Goal: Use online tool/utility: Utilize a website feature to perform a specific function

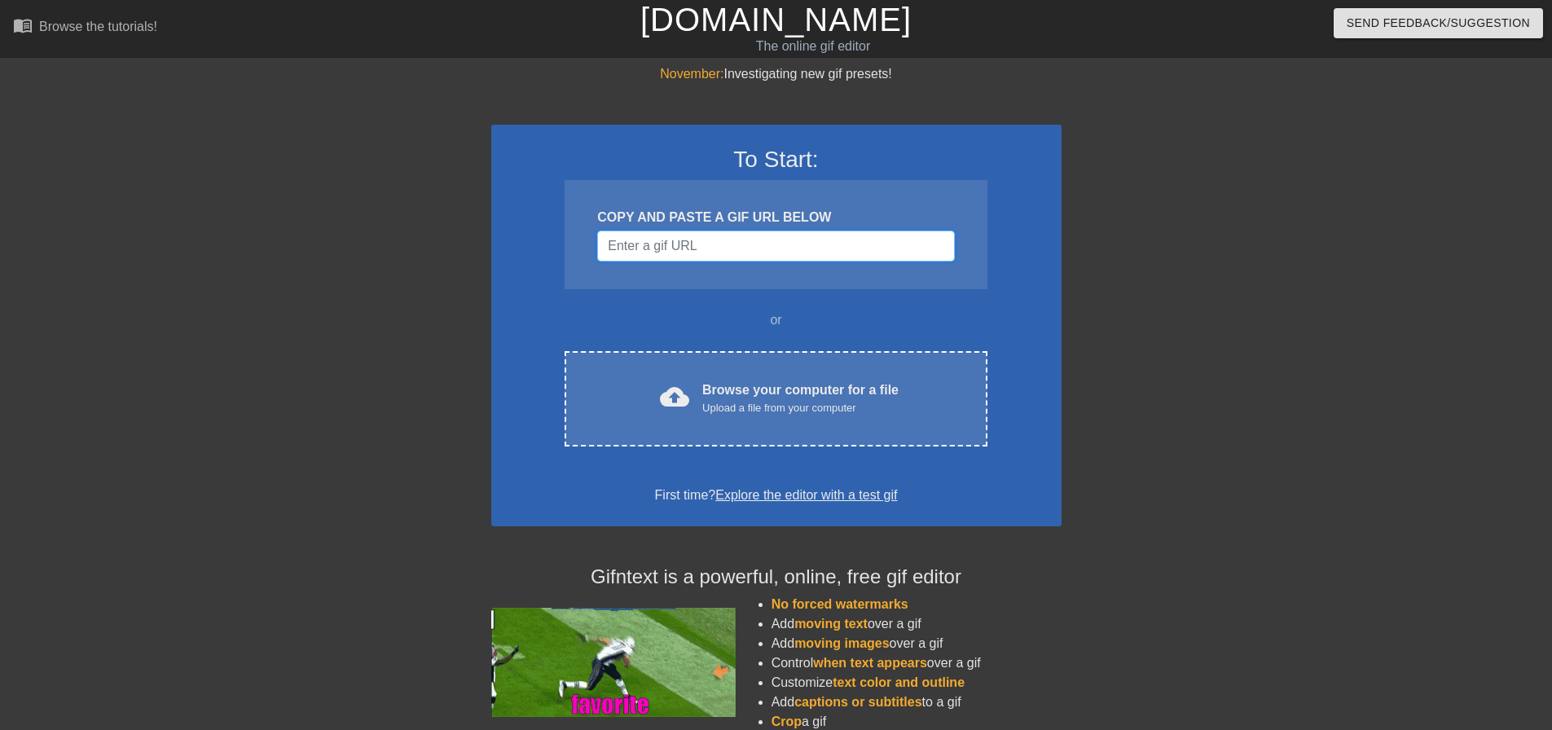
click at [770, 237] on input "Username" at bounding box center [775, 246] width 357 height 31
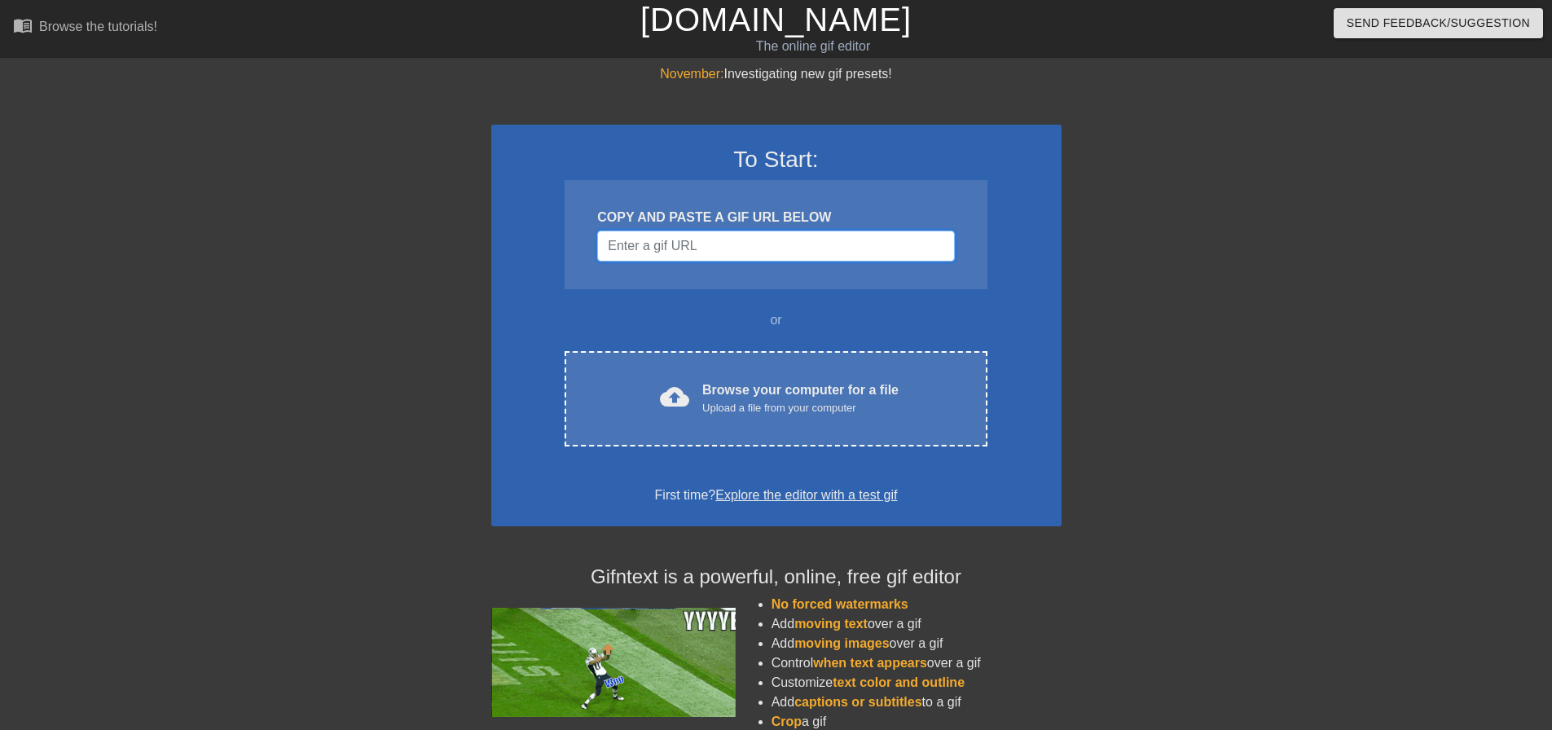
paste input "[URL][DOMAIN_NAME]"
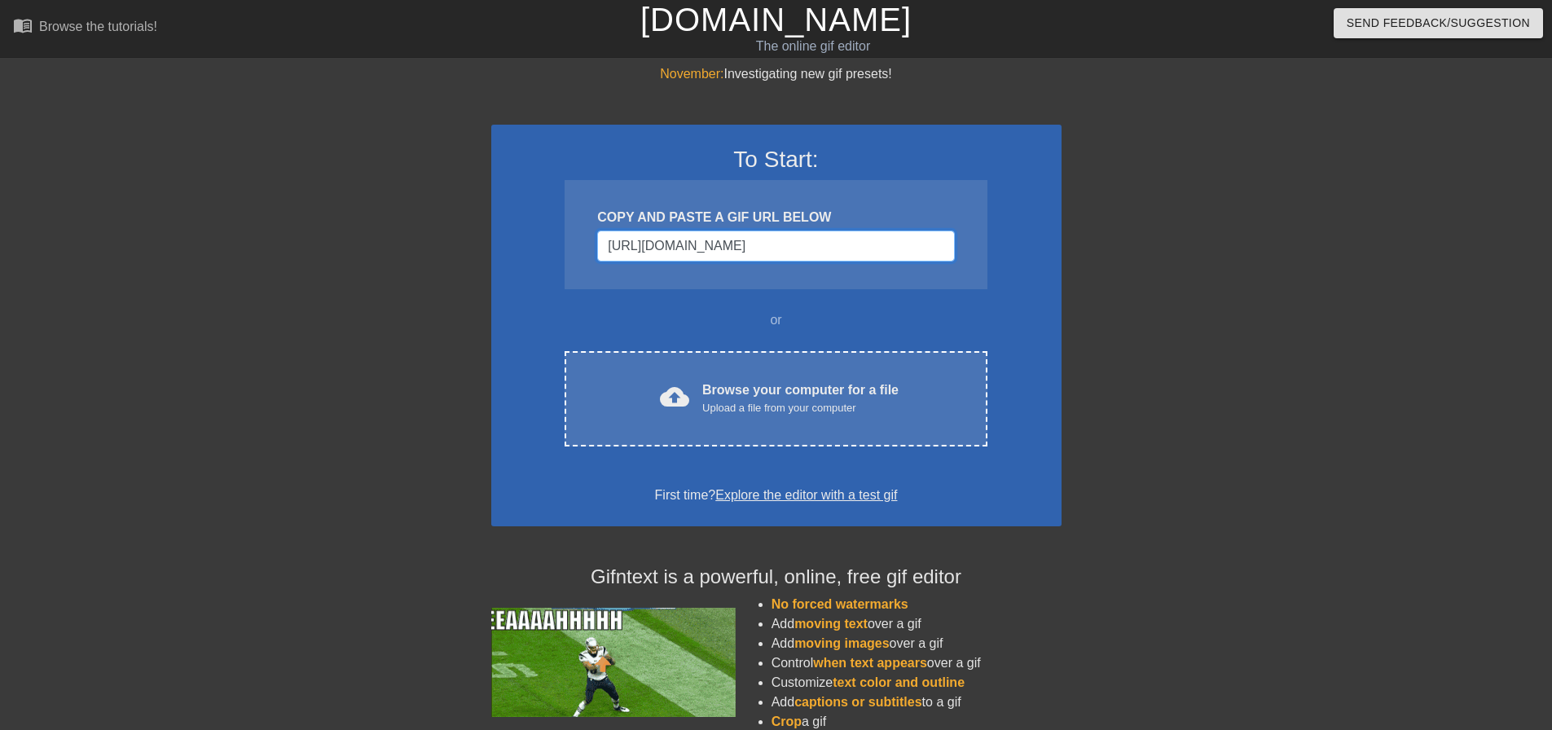
scroll to position [0, 119]
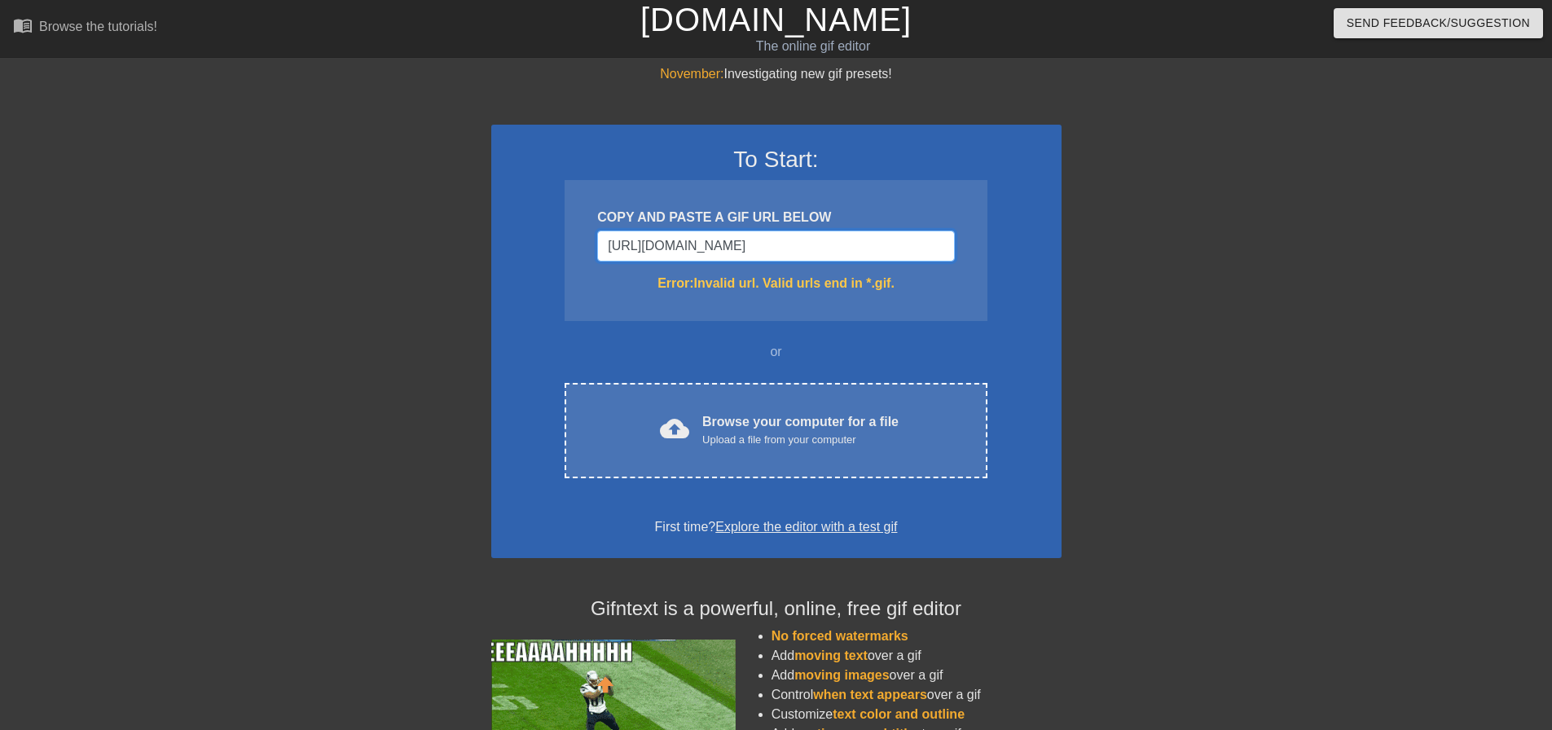
type input "[URL][DOMAIN_NAME]"
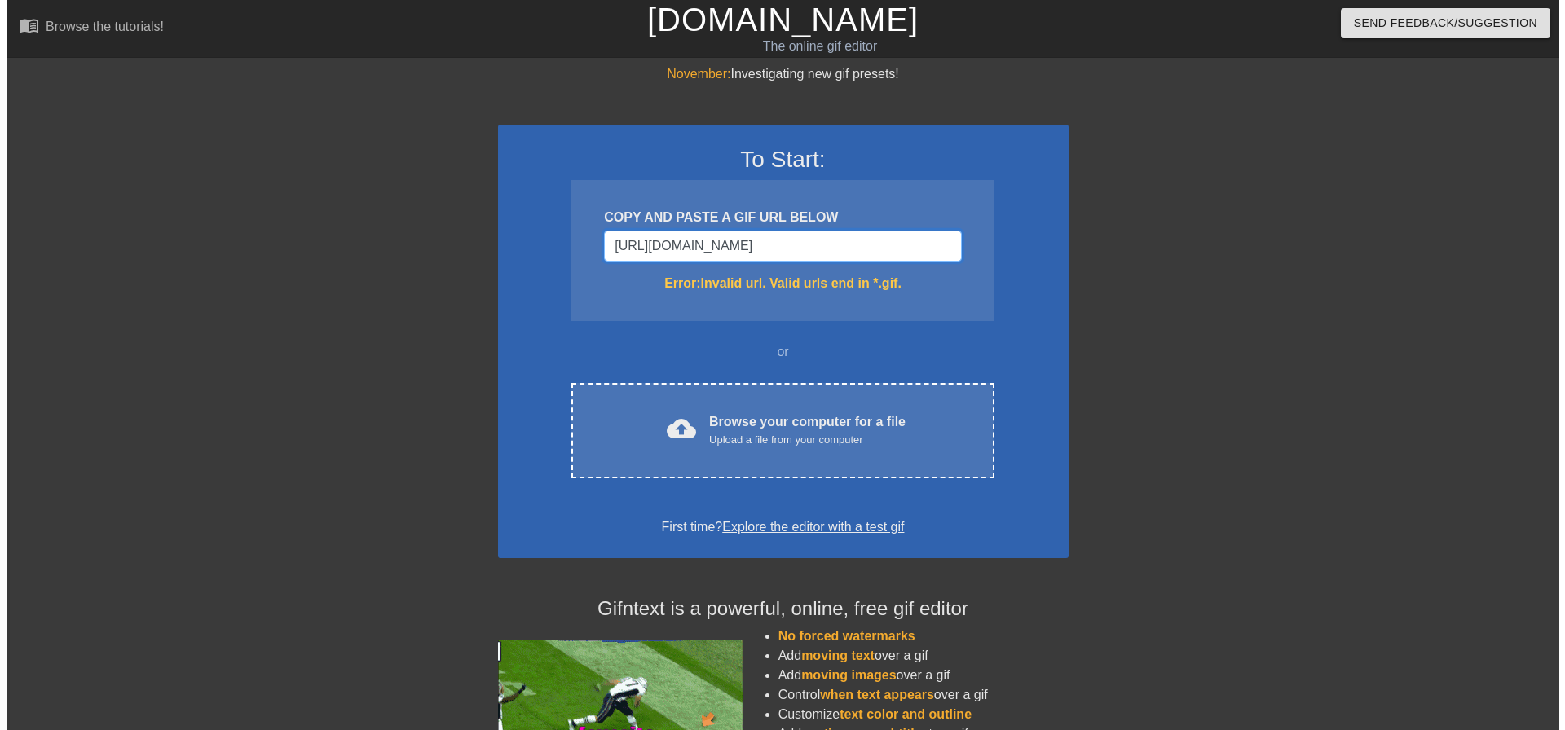
scroll to position [0, 0]
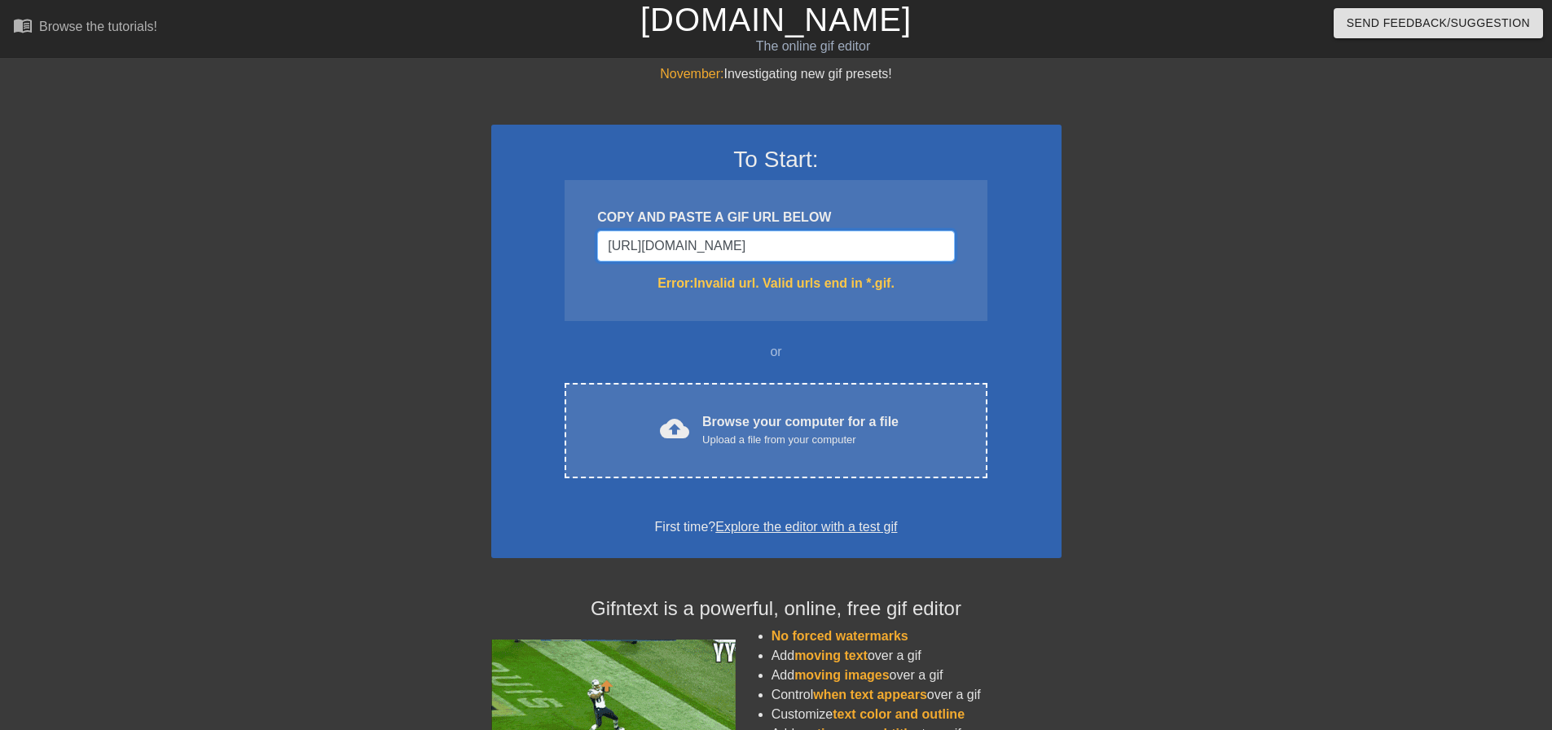
click at [756, 254] on input "[URL][DOMAIN_NAME]" at bounding box center [775, 246] width 357 height 31
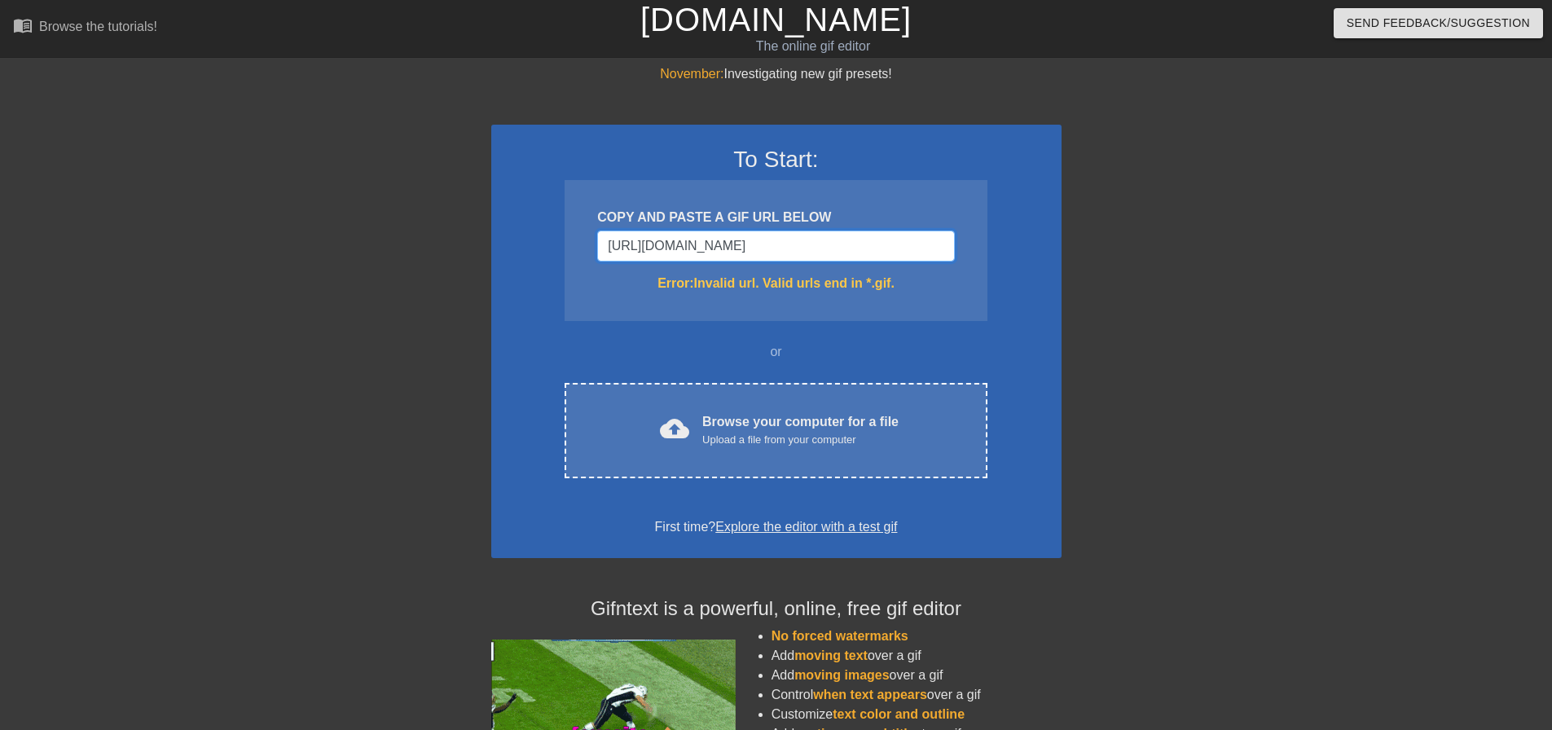
click at [756, 254] on input "[URL][DOMAIN_NAME]" at bounding box center [775, 246] width 357 height 31
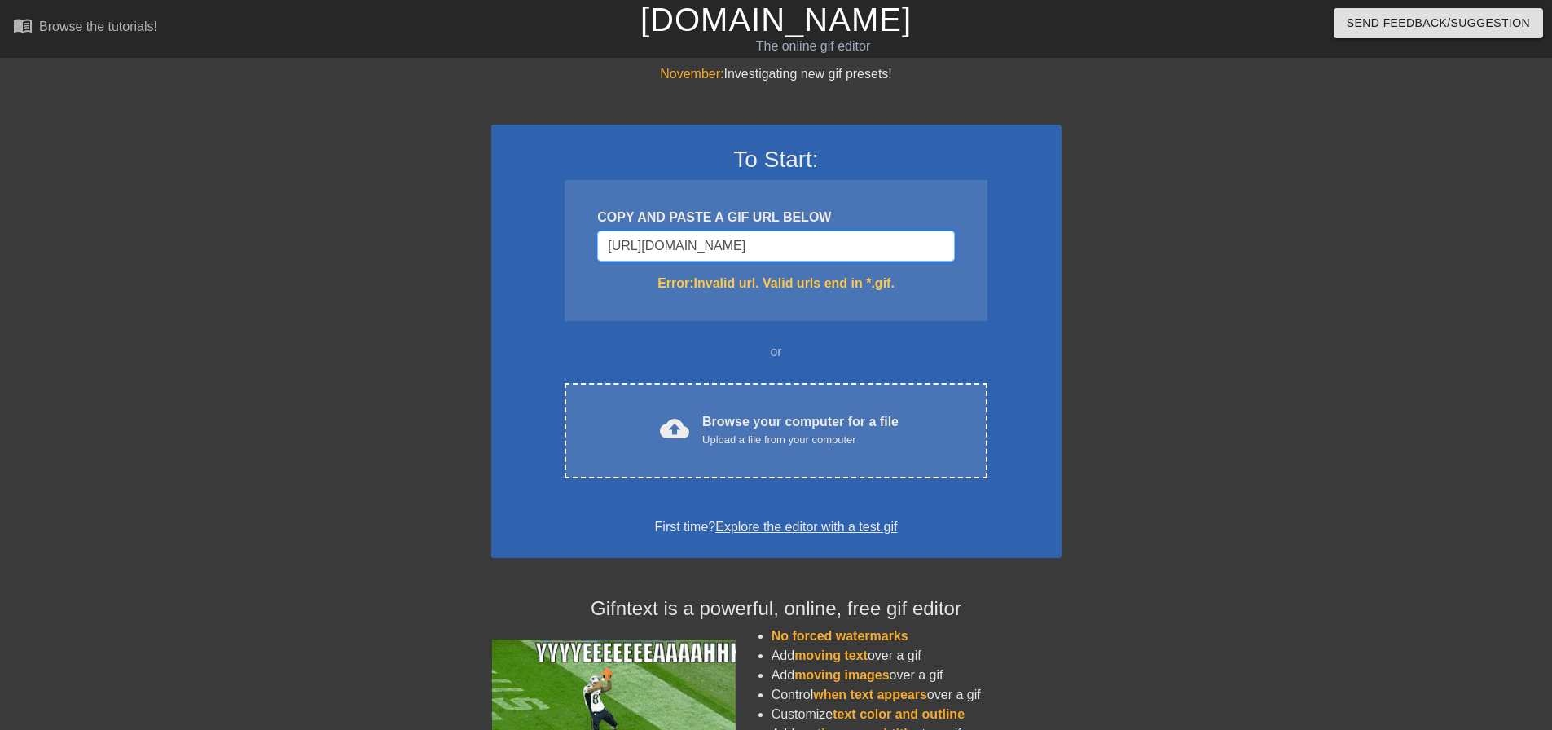
click at [756, 254] on input "[URL][DOMAIN_NAME]" at bounding box center [775, 246] width 357 height 31
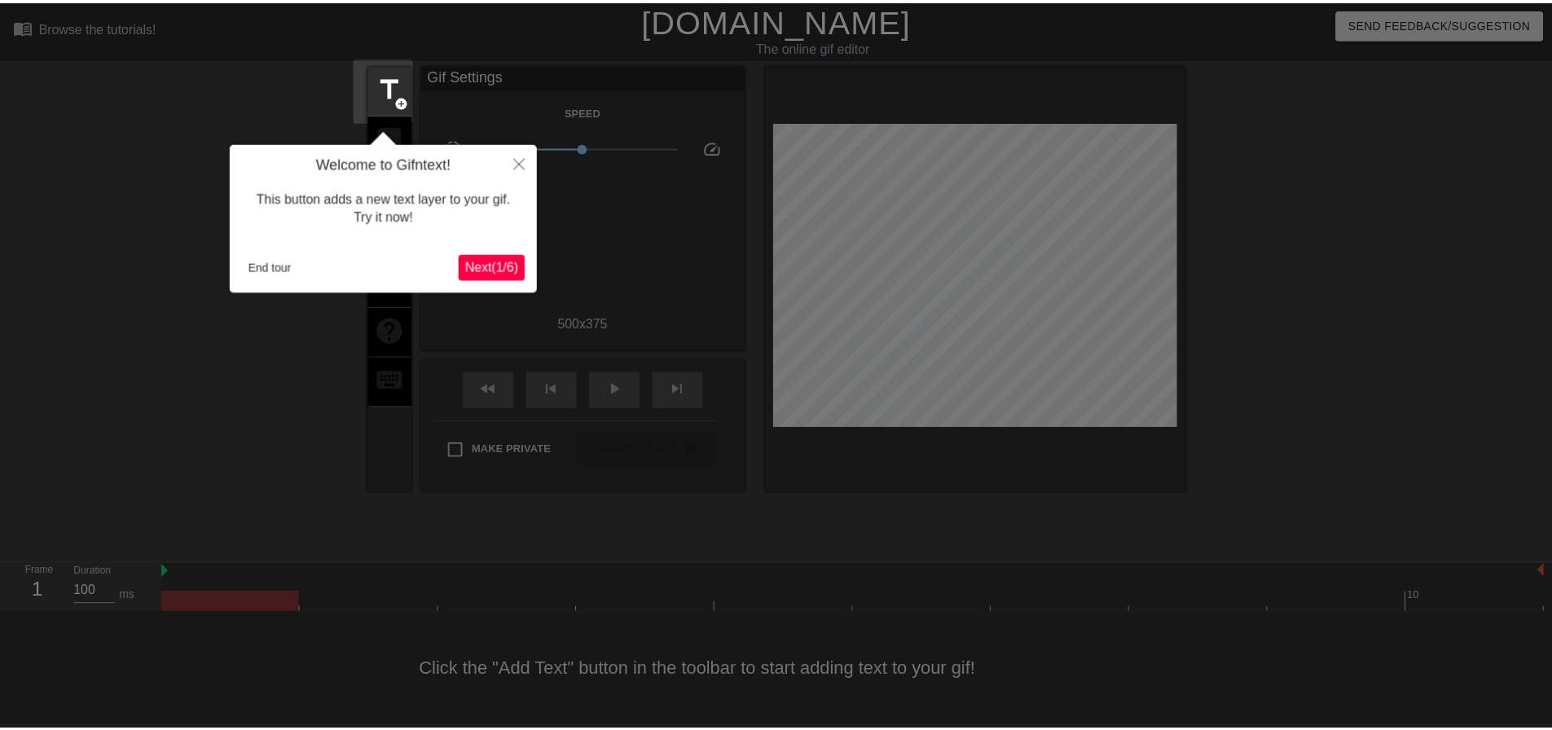
scroll to position [8, 0]
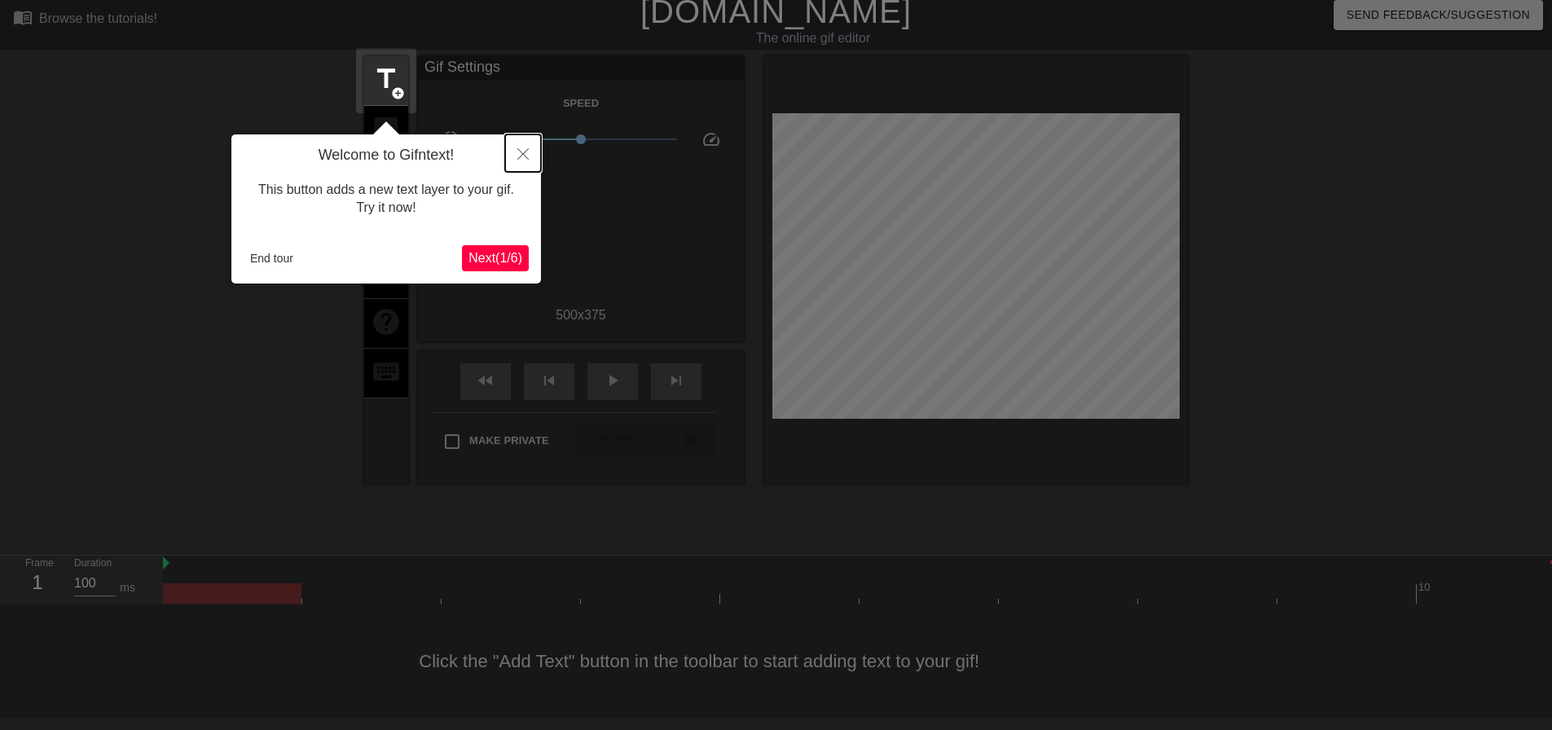
click at [525, 151] on icon "Close" at bounding box center [522, 153] width 11 height 11
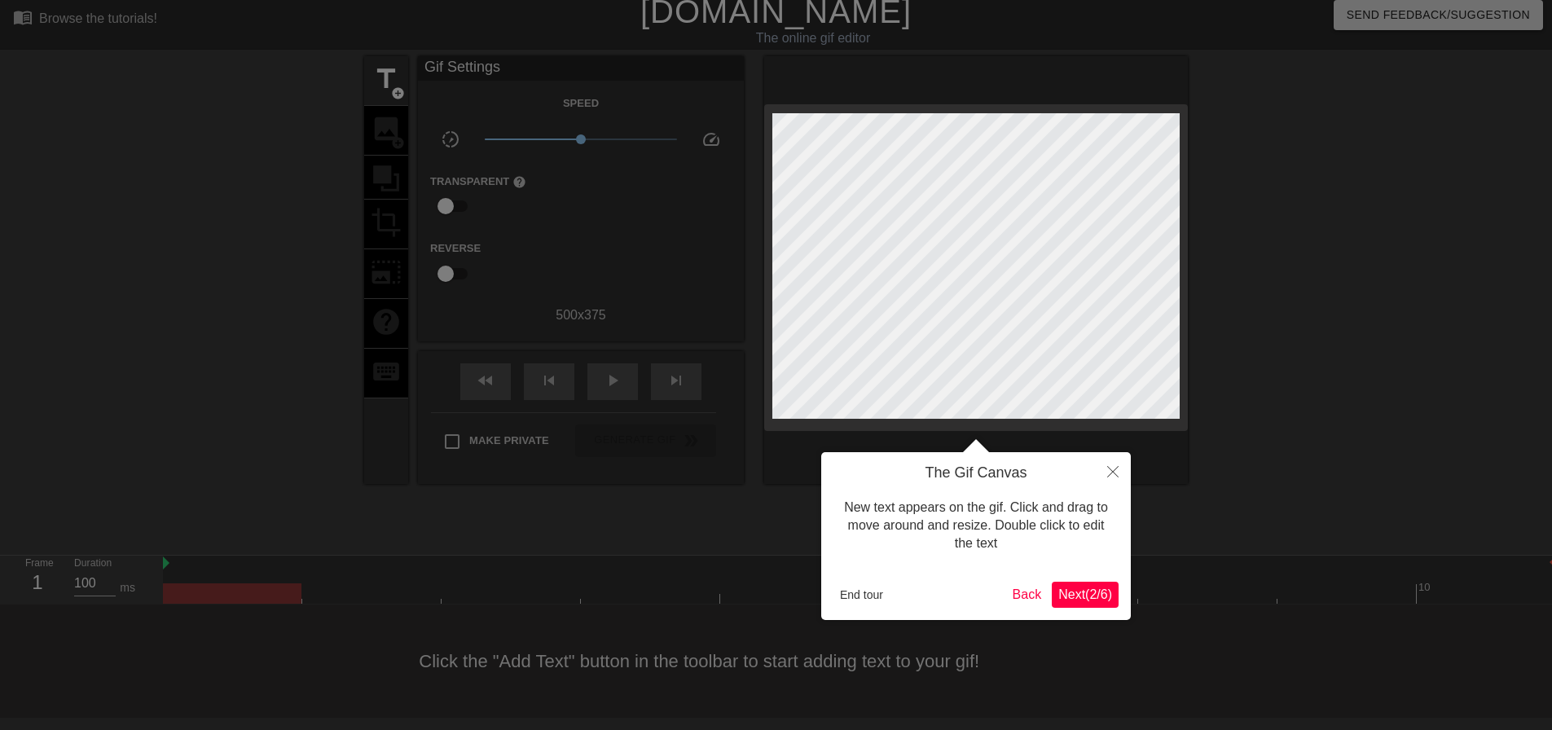
scroll to position [0, 0]
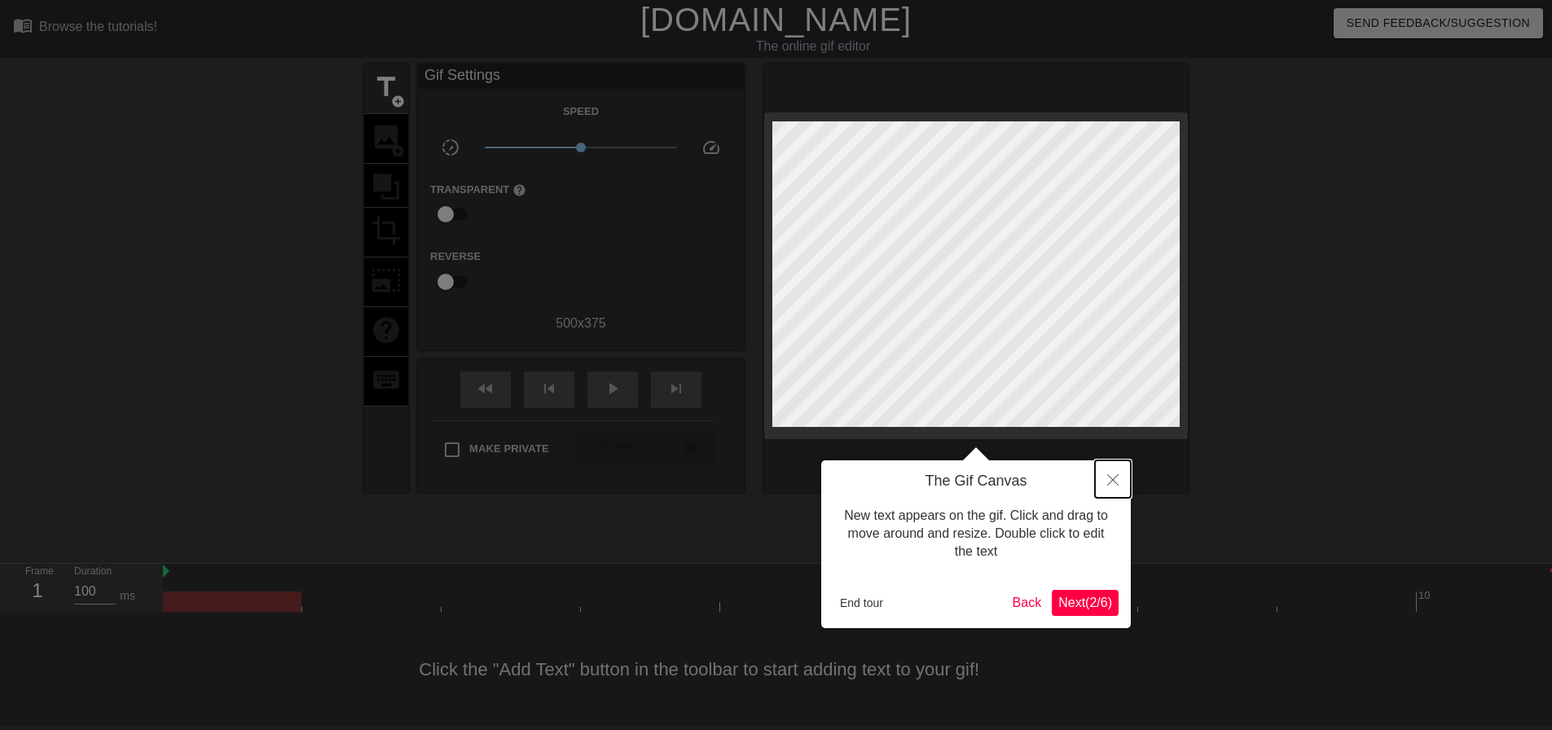
click at [1106, 478] on button "Close" at bounding box center [1113, 478] width 36 height 37
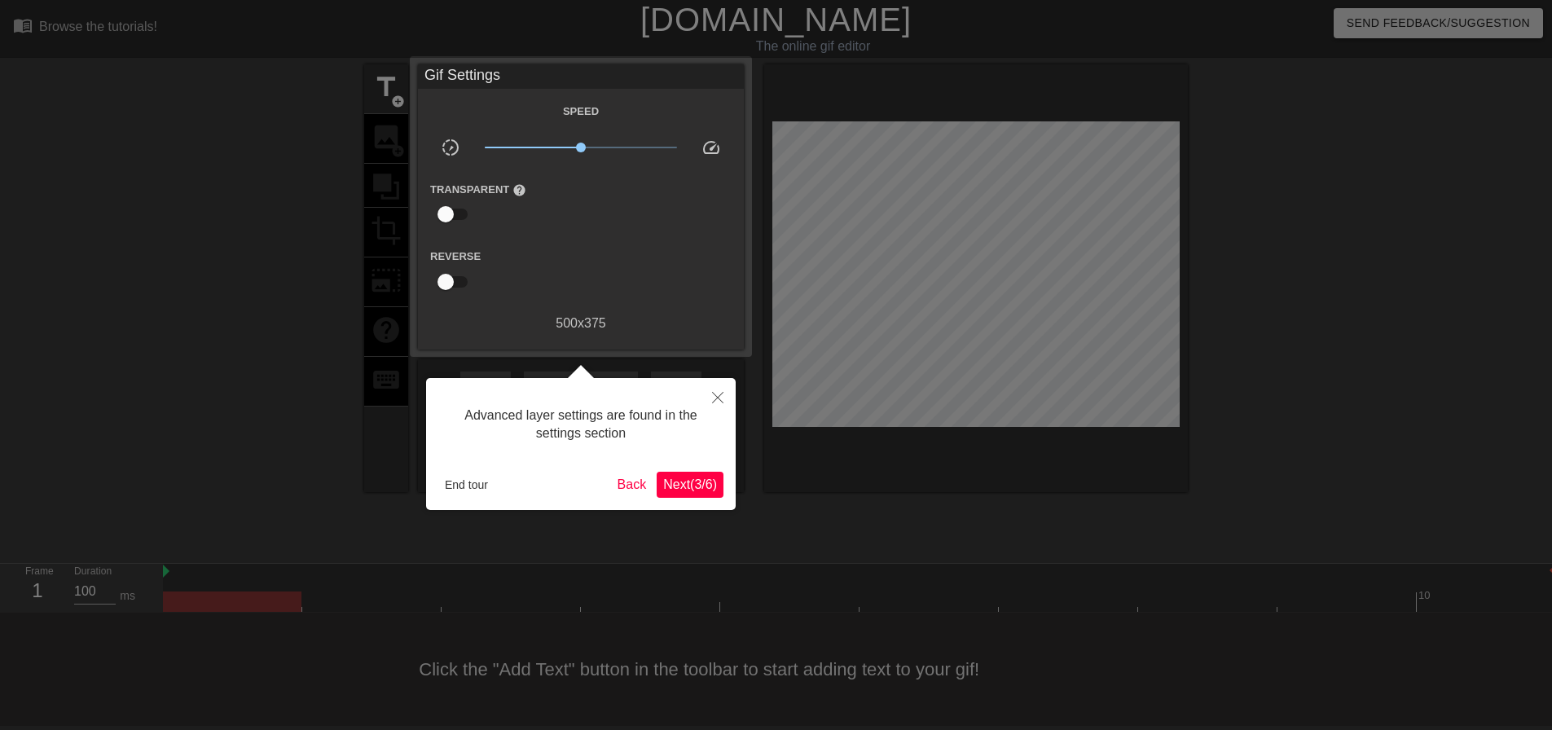
scroll to position [8, 0]
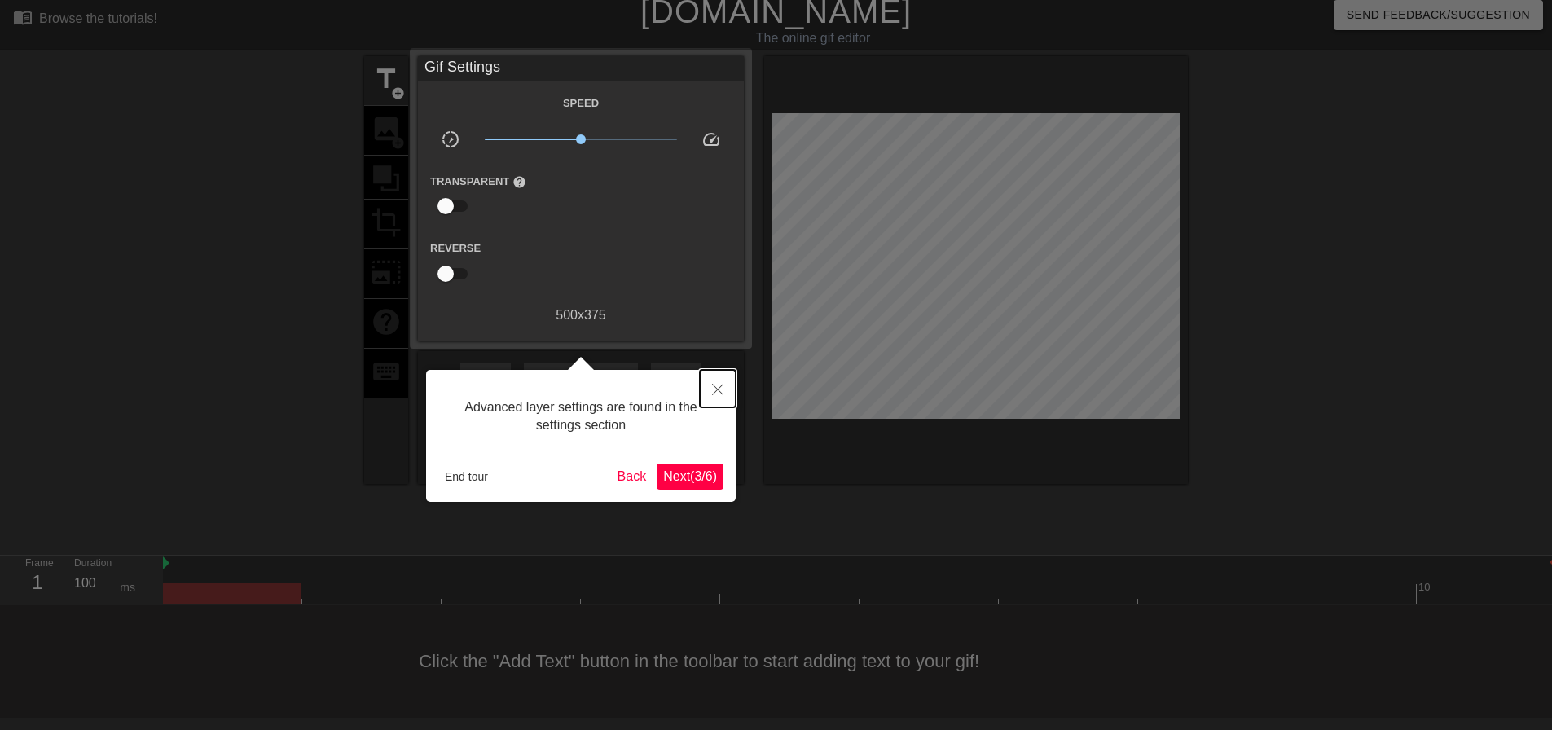
click at [715, 388] on icon "Close" at bounding box center [717, 389] width 11 height 11
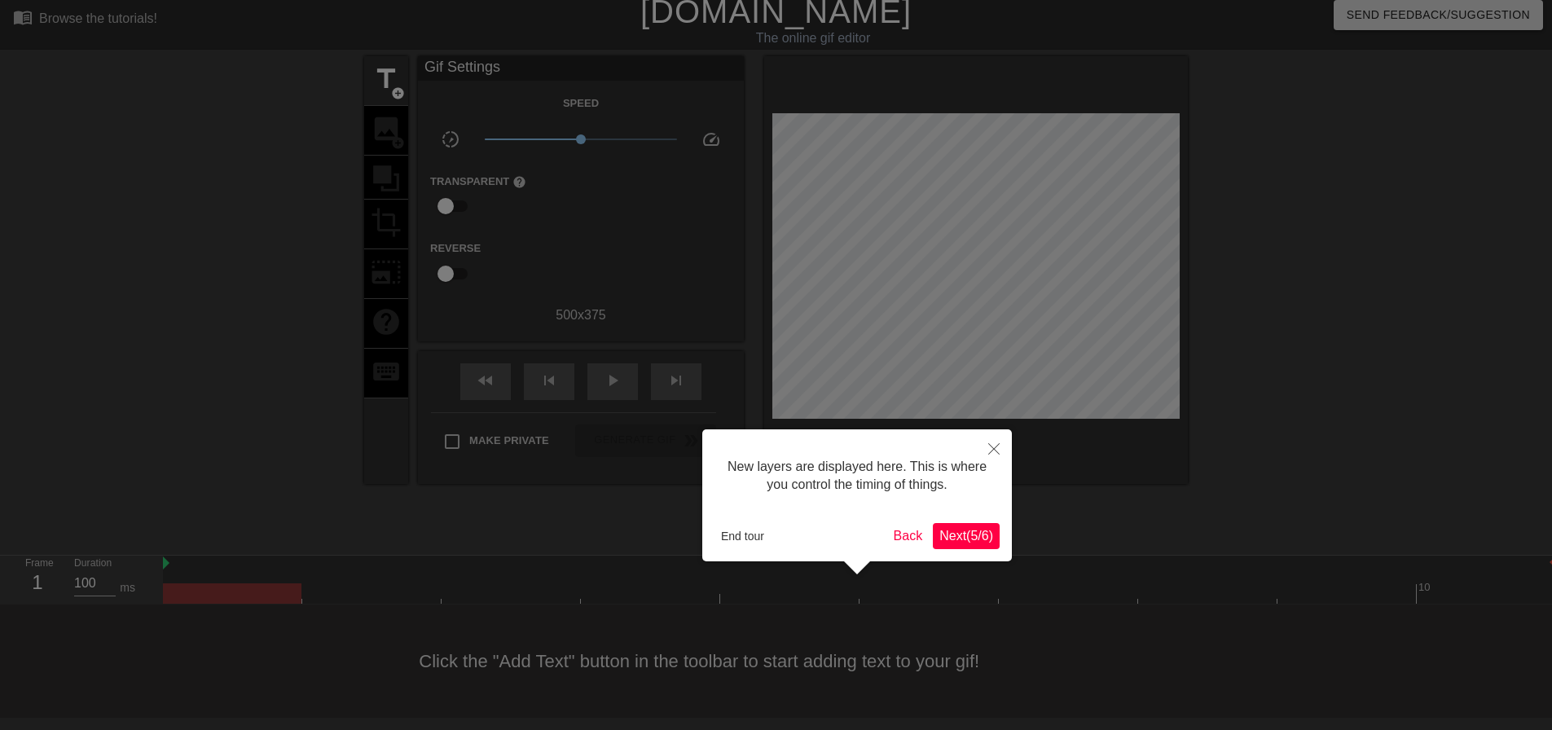
scroll to position [14, 0]
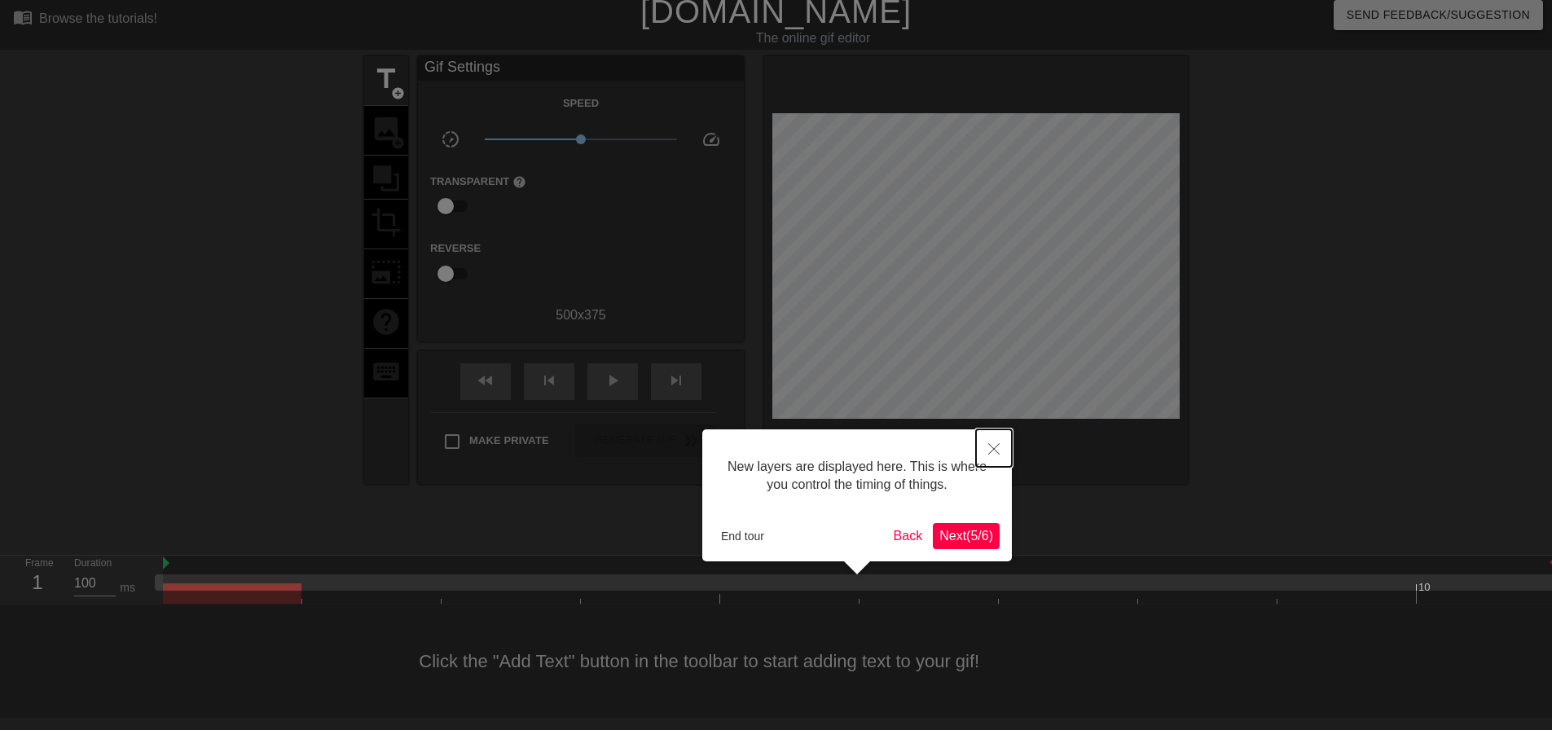
click at [992, 445] on icon "Close" at bounding box center [993, 448] width 11 height 11
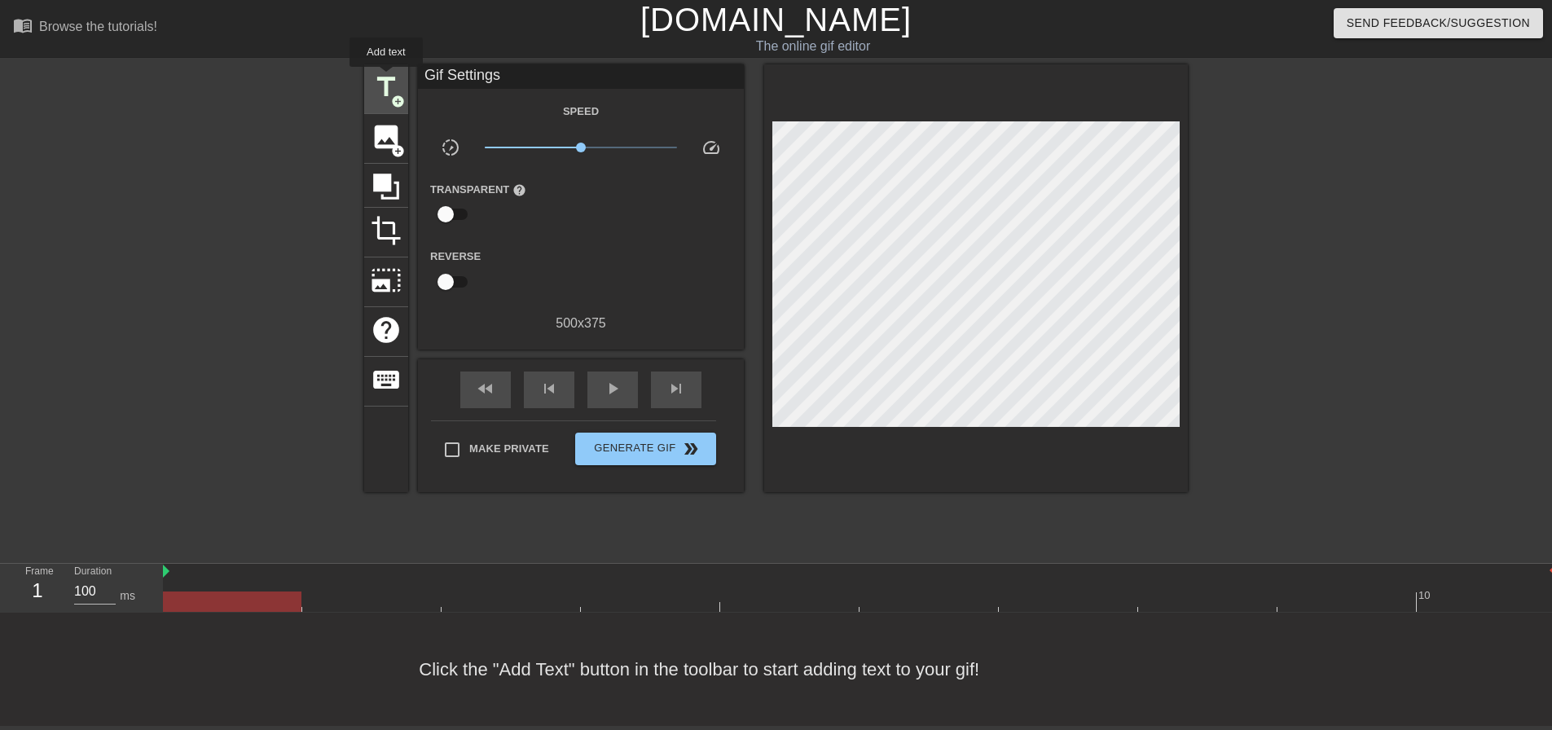
click at [384, 76] on span "title" at bounding box center [386, 87] width 31 height 31
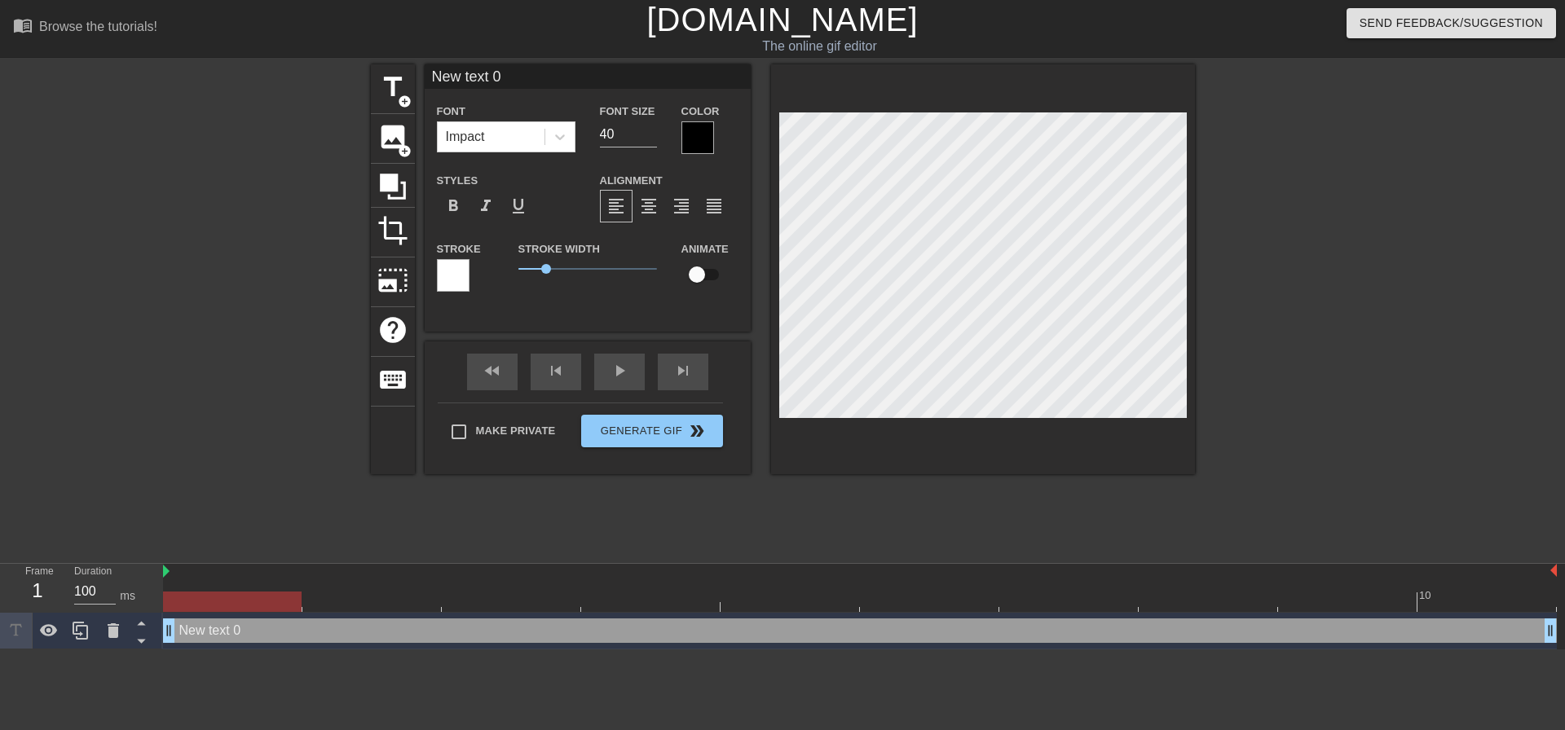
scroll to position [2, 4]
type input "H"
type textarea "H"
type input "Ho"
type textarea "Ho"
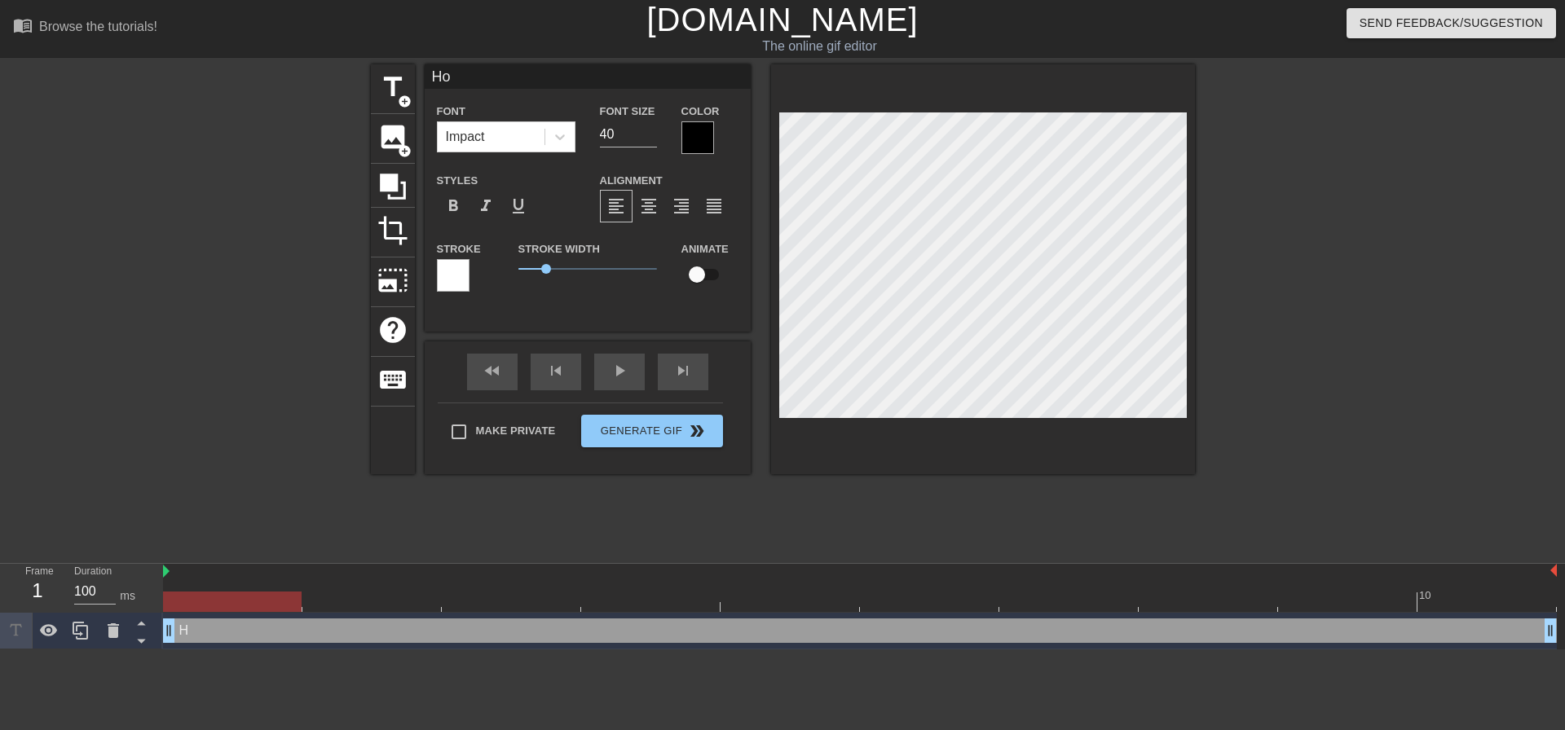
type input "Hoo"
type textarea "Hoo"
type input "Hoor"
type textarea "Hoor"
type input "Hoora"
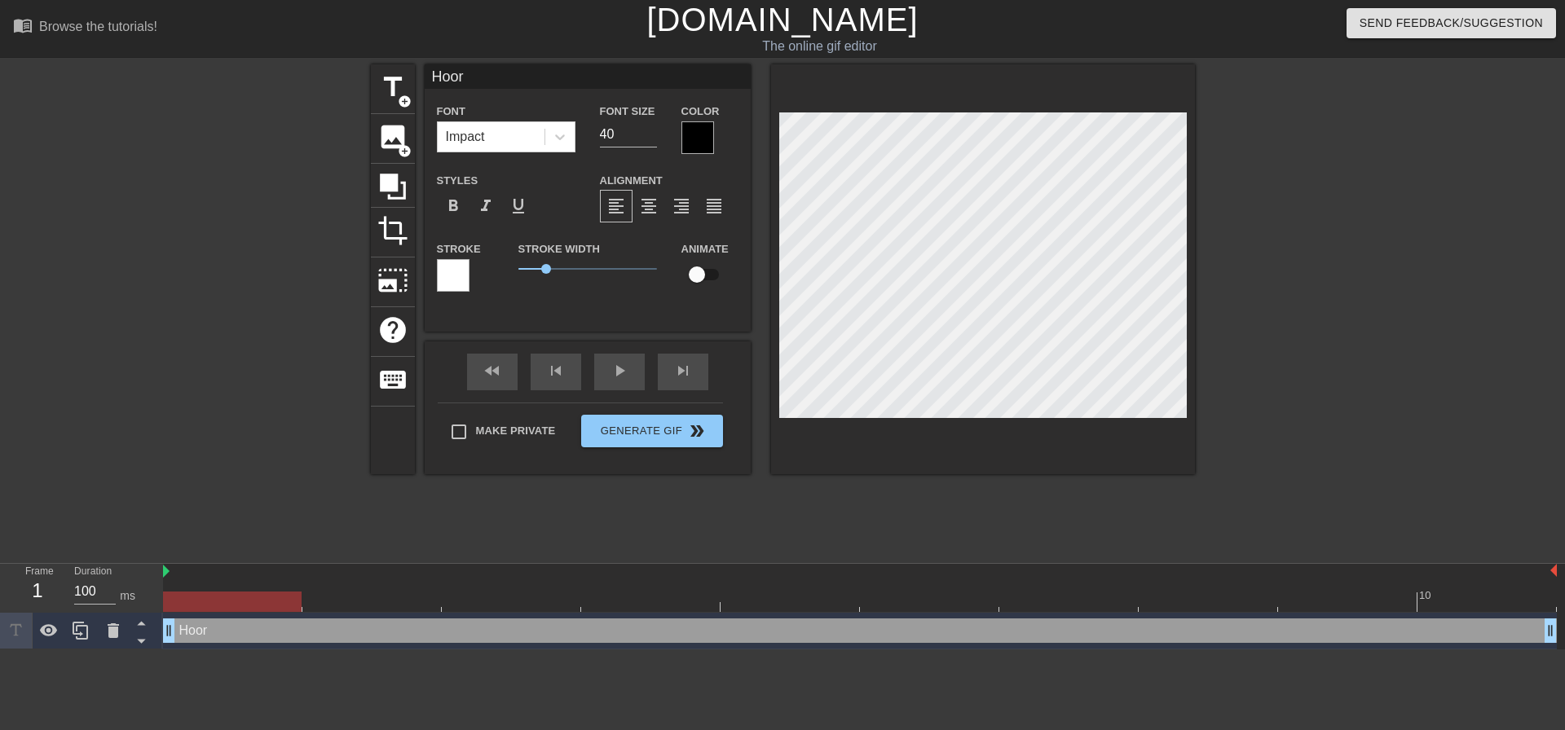
type textarea "Hoora"
type input "Hooray"
type textarea "Hooray"
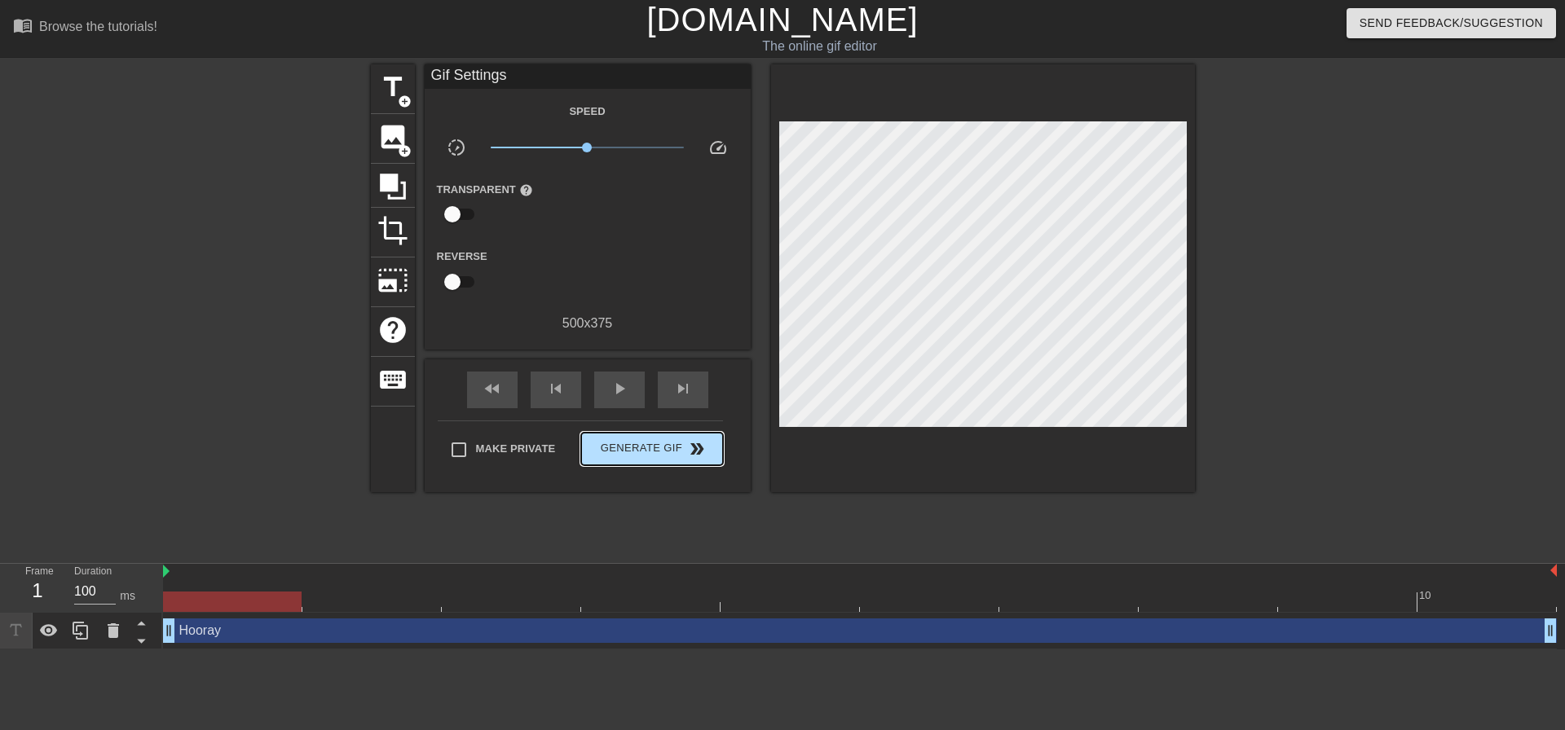
click at [647, 428] on div "Make Private Generate Gif double_arrow" at bounding box center [580, 452] width 285 height 64
click at [698, 451] on span "double_arrow" at bounding box center [697, 449] width 20 height 20
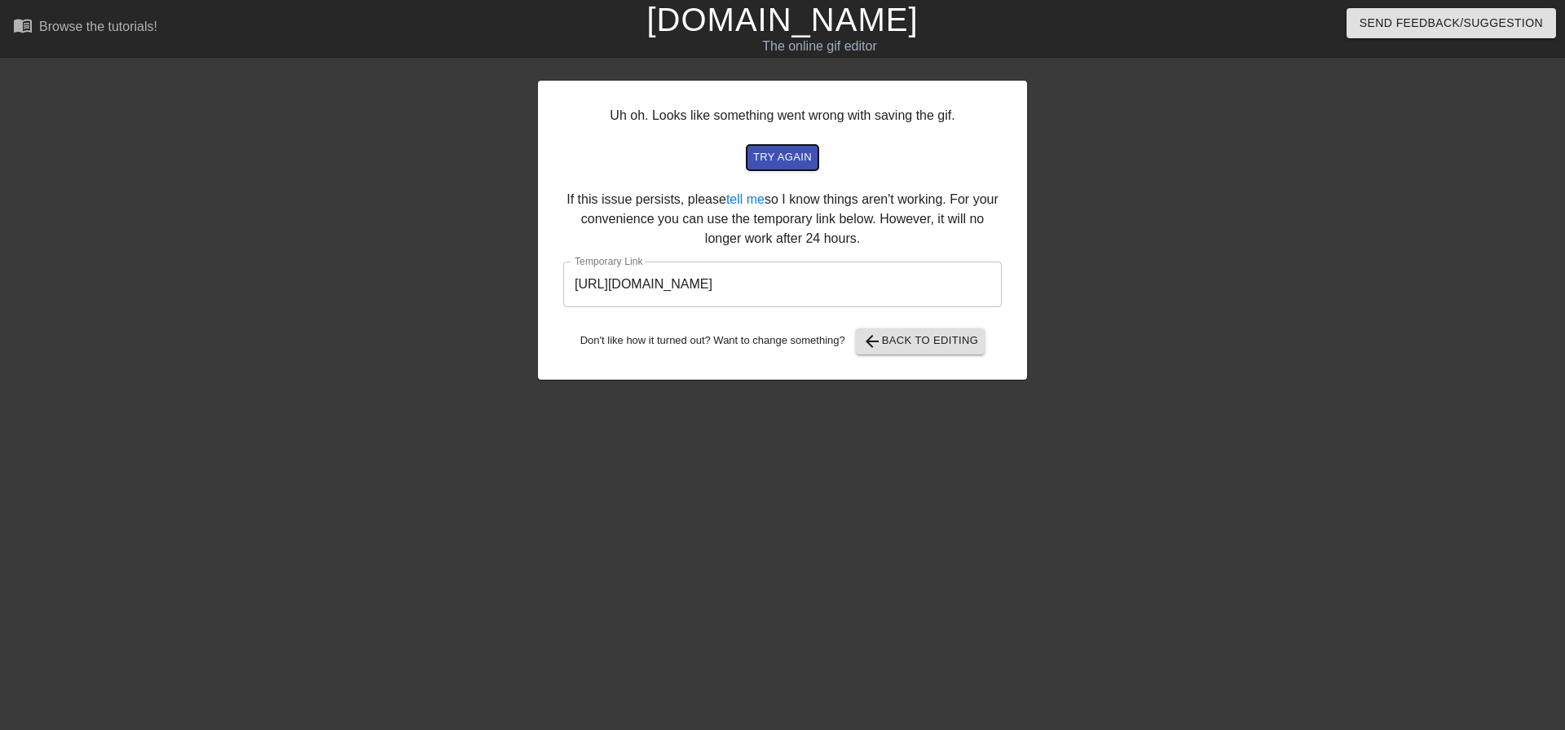
click at [780, 159] on span "try again" at bounding box center [782, 157] width 59 height 19
drag, startPoint x: 918, startPoint y: 286, endPoint x: 965, endPoint y: 285, distance: 47.3
click at [919, 283] on input "[URL][DOMAIN_NAME]" at bounding box center [782, 285] width 438 height 46
drag, startPoint x: 965, startPoint y: 285, endPoint x: 365, endPoint y: 254, distance: 600.6
click at [365, 254] on div "Uh oh. Looks like something went wrong with saving the gif. try again If this i…" at bounding box center [782, 308] width 1565 height 489
